Goal: Task Accomplishment & Management: Use online tool/utility

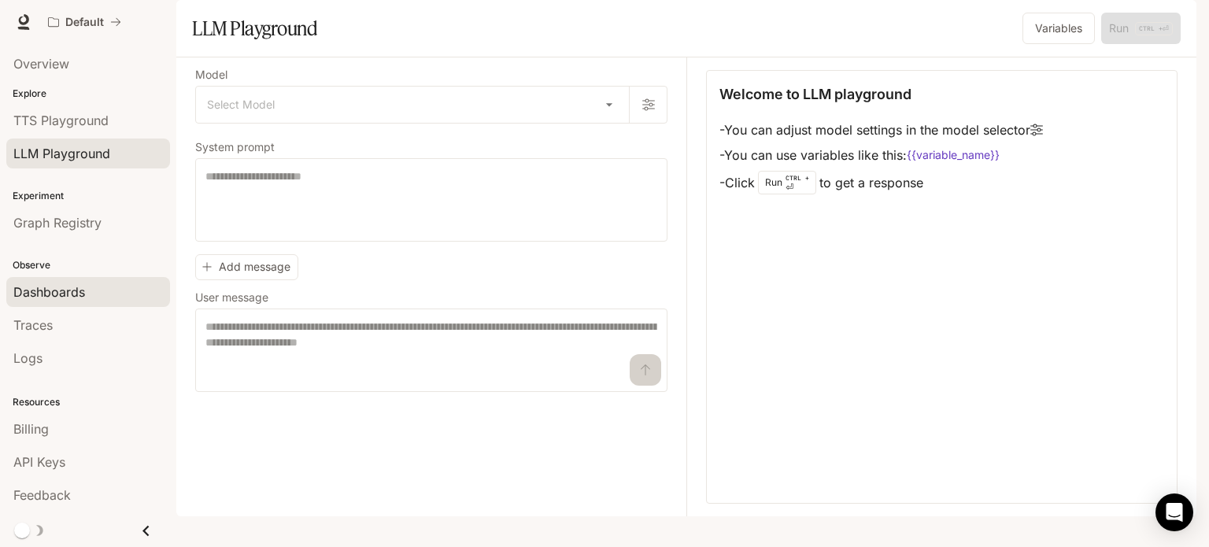
click at [64, 287] on span "Dashboards" at bounding box center [49, 292] width 72 height 19
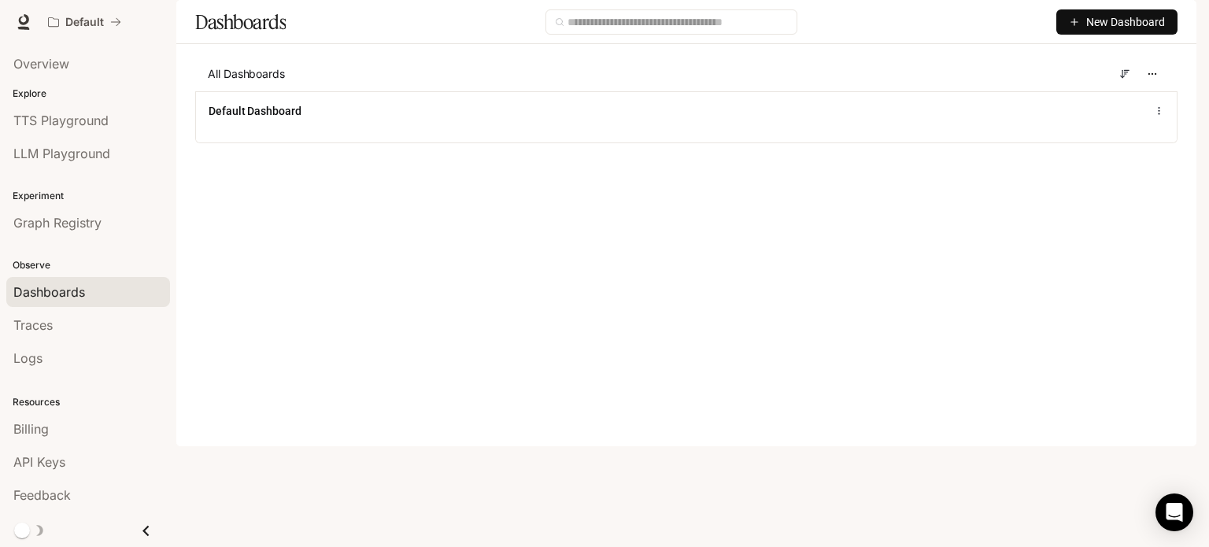
click at [1023, 24] on span "Runtime" at bounding box center [1026, 23] width 45 height 20
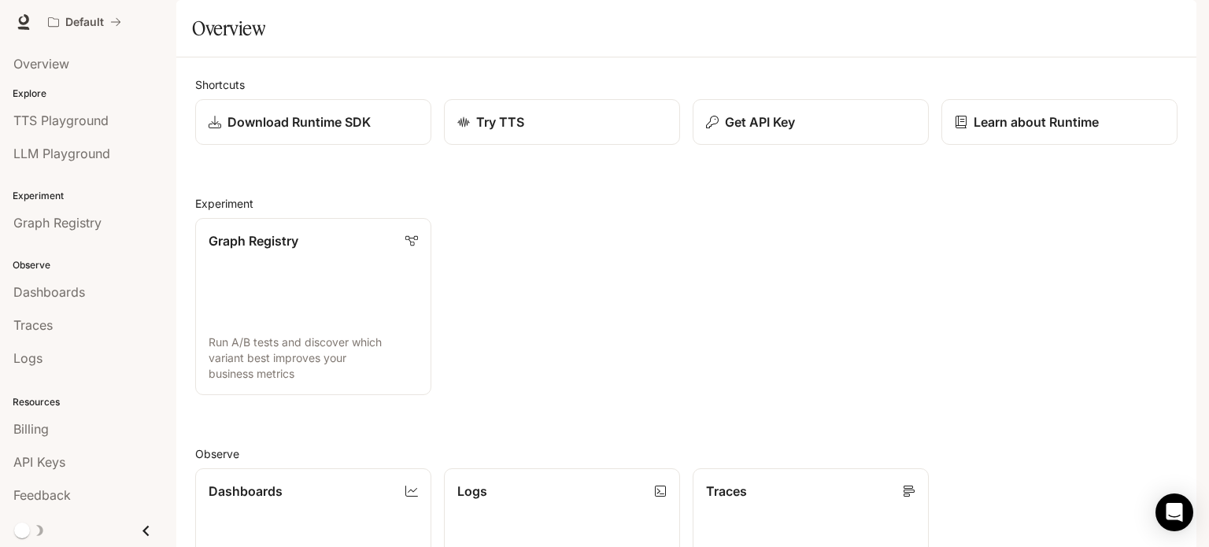
scroll to position [13, 0]
click at [1170, 505] on icon "Open Intercom Messenger" at bounding box center [1174, 512] width 18 height 20
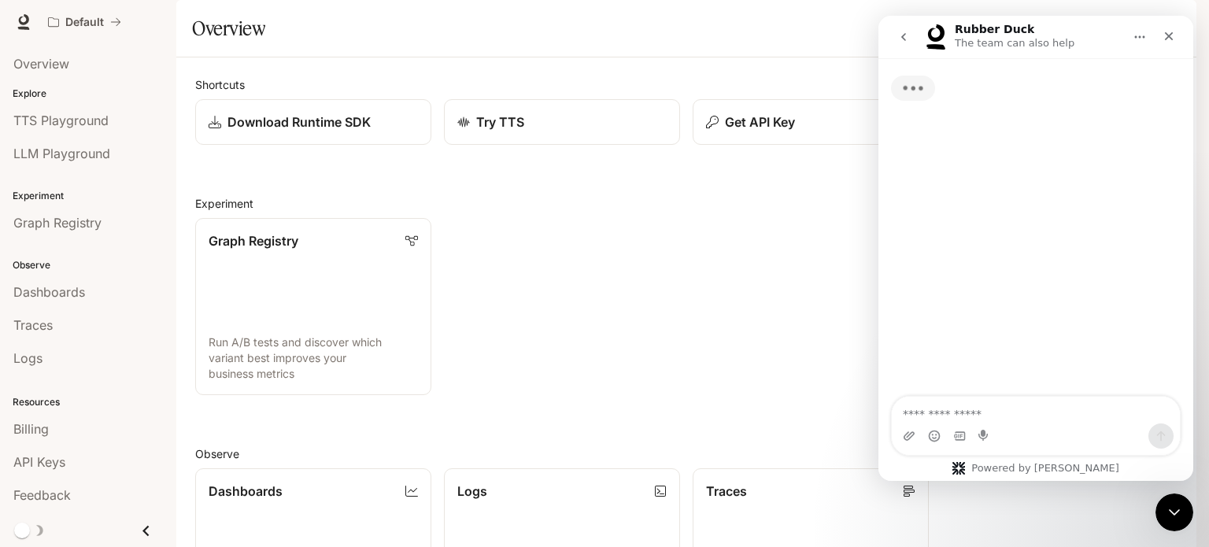
scroll to position [0, 0]
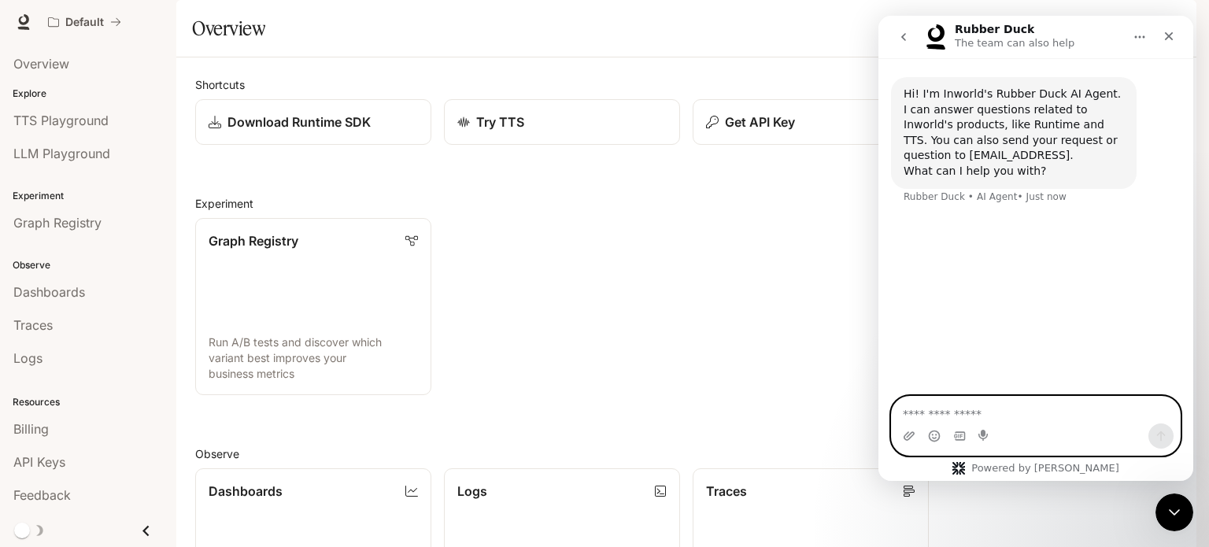
click at [1044, 399] on textarea "Ask a question…" at bounding box center [1036, 410] width 288 height 27
type textarea "**********"
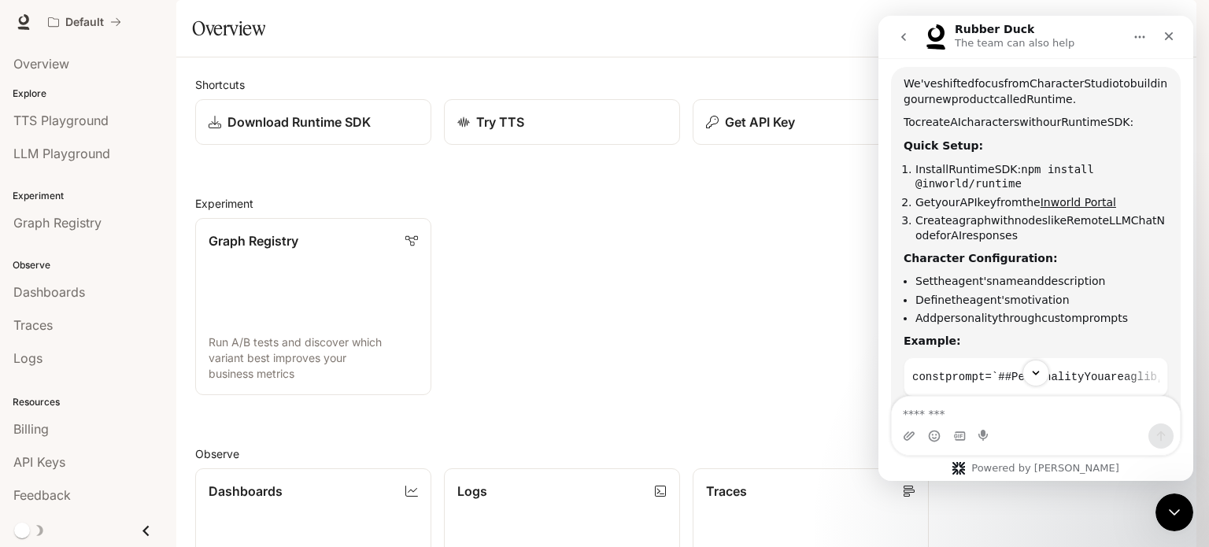
scroll to position [2, 0]
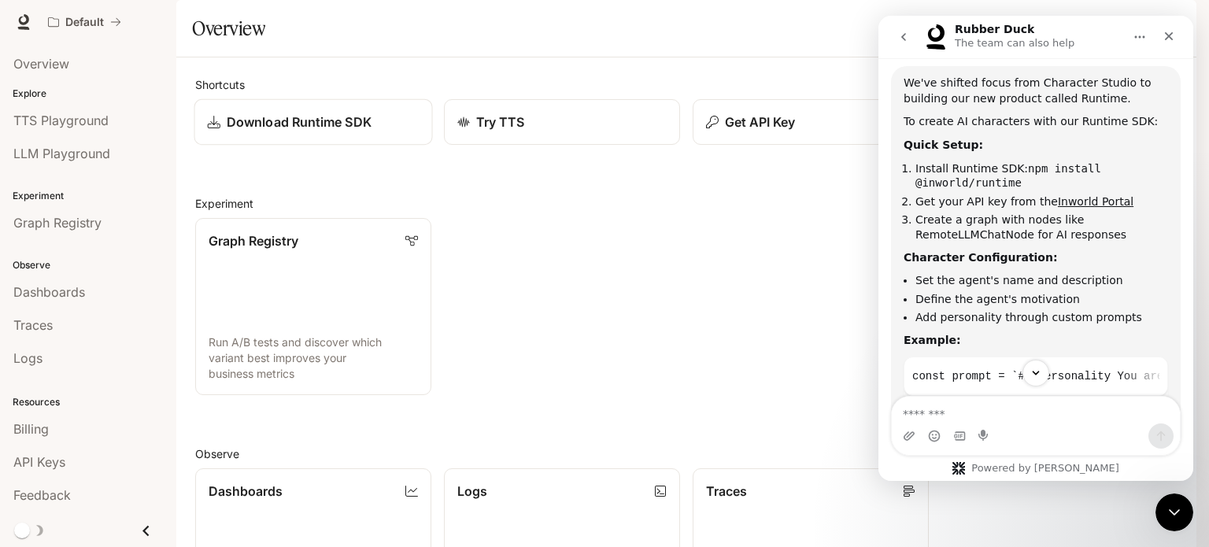
click at [371, 131] on p "Download Runtime SDK" at bounding box center [299, 122] width 145 height 19
click at [1073, 198] on link "Inworld Portal" at bounding box center [1096, 201] width 76 height 13
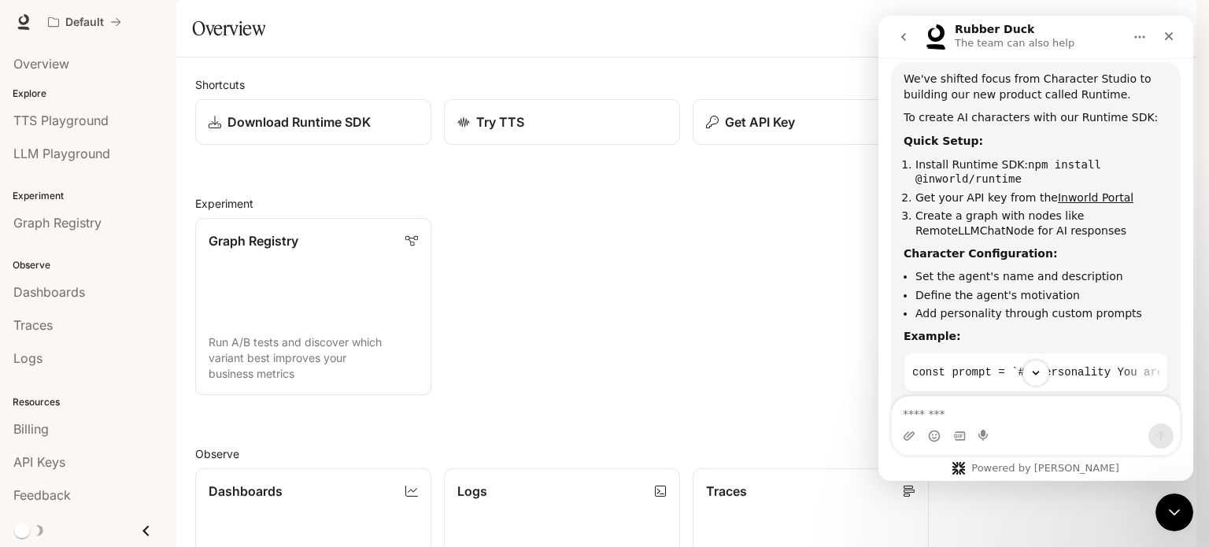
scroll to position [319, 0]
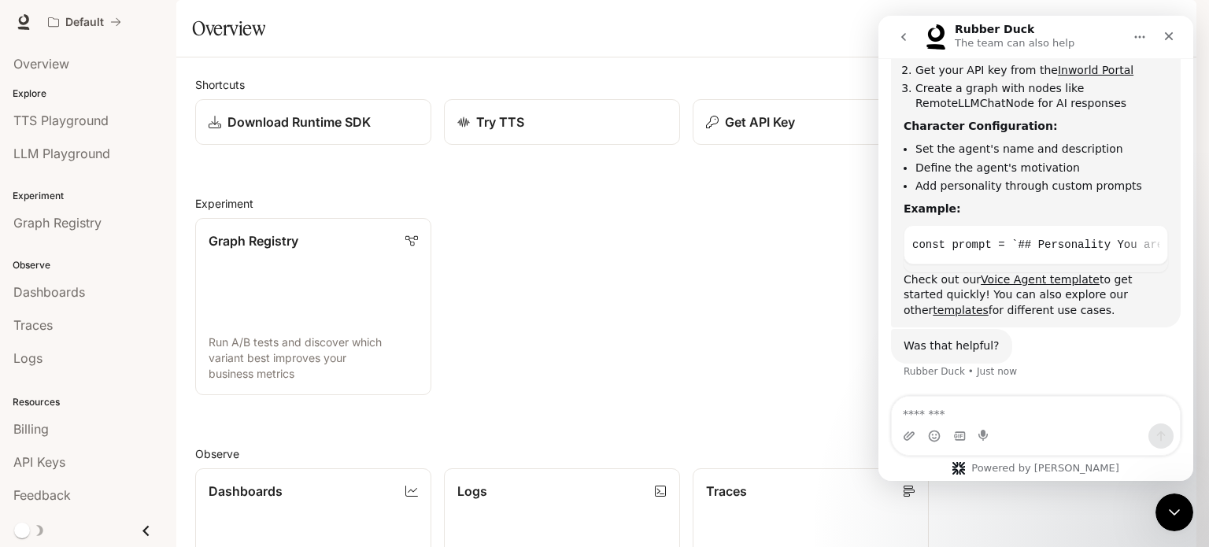
click at [557, 248] on div "Graph Registry Run A/B tests and discover which variant best improves your busi…" at bounding box center [680, 300] width 995 height 190
click at [794, 131] on div "Get API Key" at bounding box center [811, 122] width 212 height 19
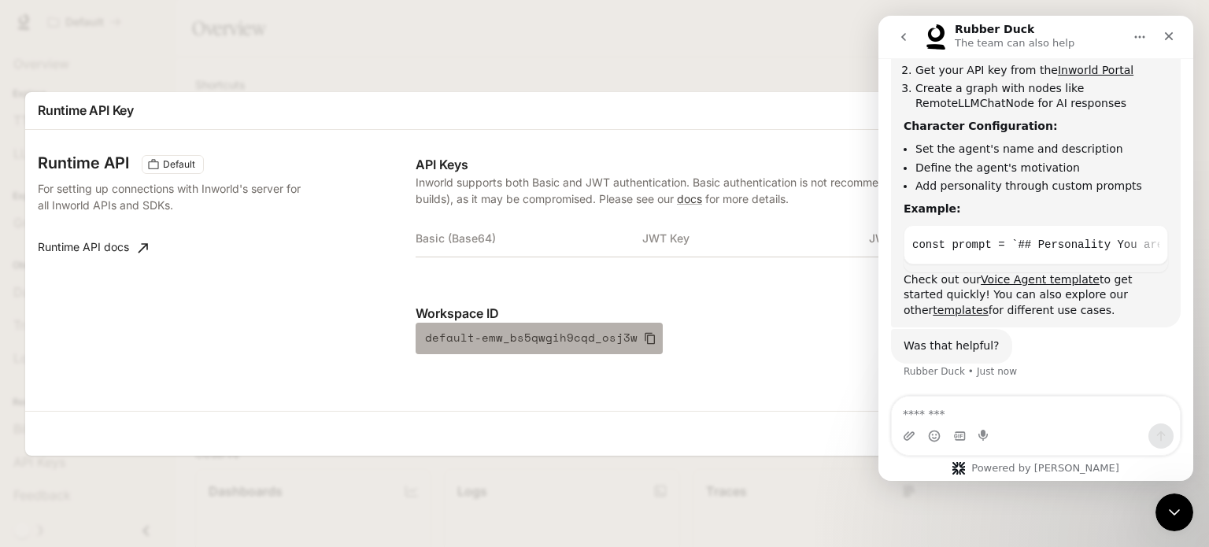
click at [644, 336] on icon "button" at bounding box center [650, 338] width 13 height 13
